Goal: Find specific page/section: Find specific page/section

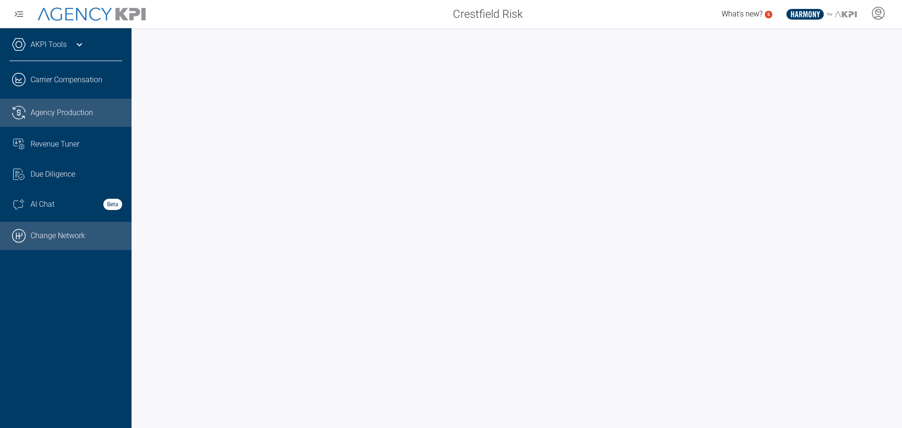
click at [25, 239] on icon at bounding box center [18, 235] width 13 height 13
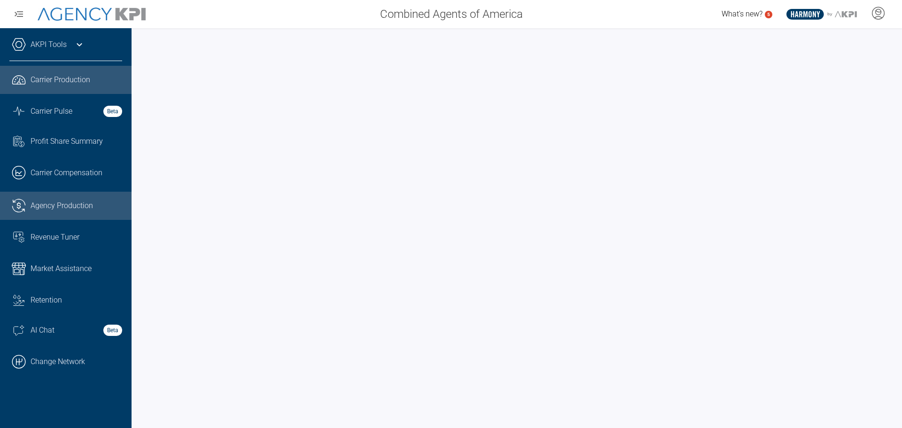
click at [64, 205] on span "Agency Production" at bounding box center [62, 205] width 62 height 11
